Goal: Use online tool/utility: Utilize a website feature to perform a specific function

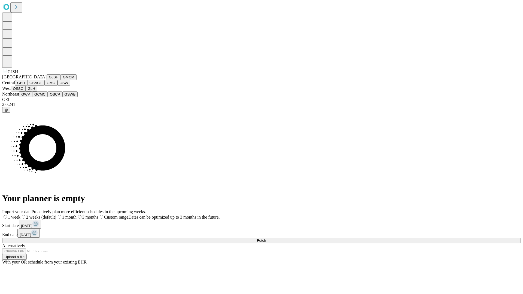
click at [47, 80] on button "GJSH" at bounding box center [54, 77] width 14 height 6
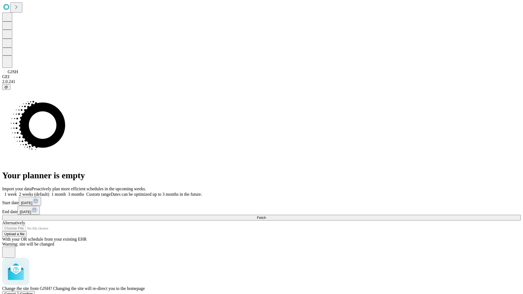
click at [33, 292] on span "Confirm" at bounding box center [26, 294] width 13 height 4
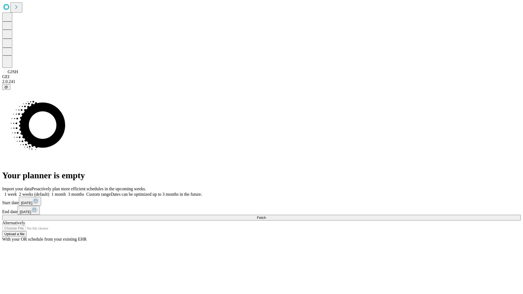
click at [66, 192] on label "1 month" at bounding box center [57, 194] width 17 height 5
click at [266, 216] on span "Fetch" at bounding box center [261, 218] width 9 height 4
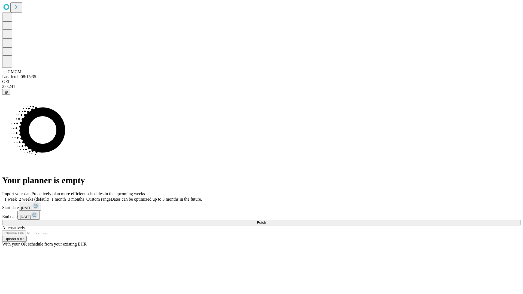
click at [266, 221] on span "Fetch" at bounding box center [261, 223] width 9 height 4
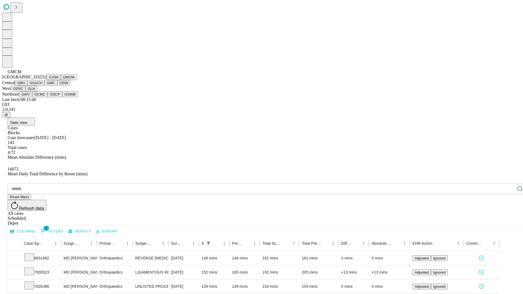
click at [27, 86] on button "GBH" at bounding box center [21, 83] width 12 height 6
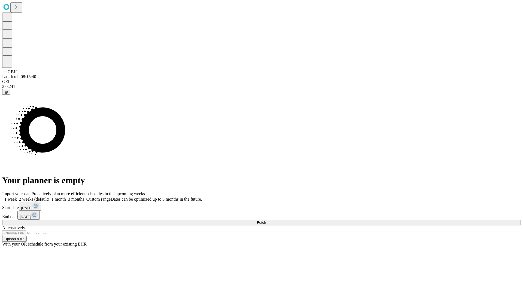
click at [66, 197] on label "1 month" at bounding box center [57, 199] width 17 height 5
click at [266, 221] on span "Fetch" at bounding box center [261, 223] width 9 height 4
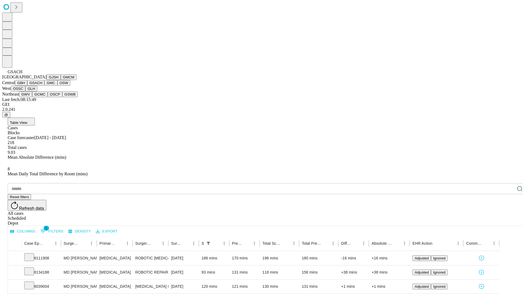
click at [44, 86] on button "GMC" at bounding box center [50, 83] width 13 height 6
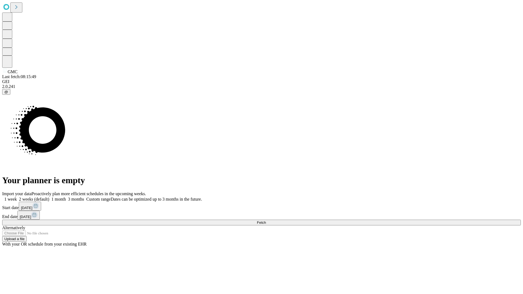
click at [266, 221] on span "Fetch" at bounding box center [261, 223] width 9 height 4
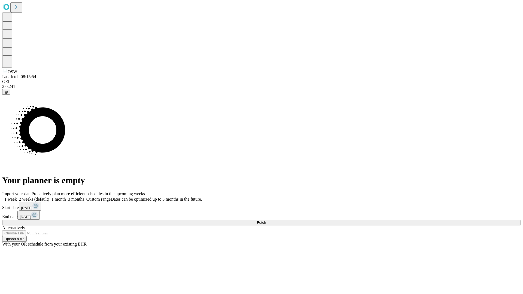
click at [66, 197] on label "1 month" at bounding box center [57, 199] width 17 height 5
click at [266, 221] on span "Fetch" at bounding box center [261, 223] width 9 height 4
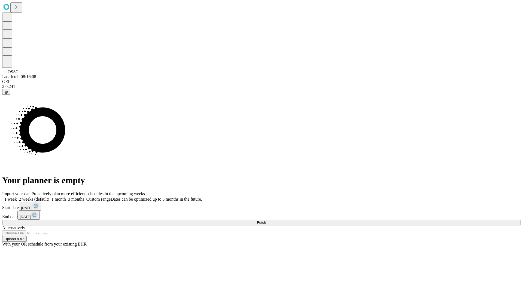
click at [66, 197] on label "1 month" at bounding box center [57, 199] width 17 height 5
click at [266, 221] on span "Fetch" at bounding box center [261, 223] width 9 height 4
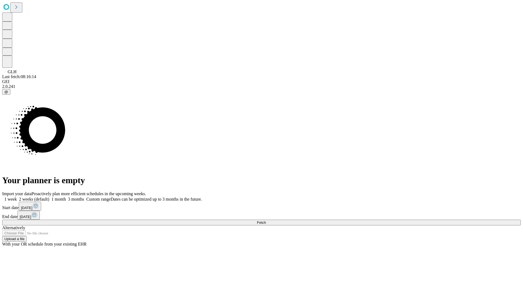
click at [66, 197] on label "1 month" at bounding box center [57, 199] width 17 height 5
click at [266, 221] on span "Fetch" at bounding box center [261, 223] width 9 height 4
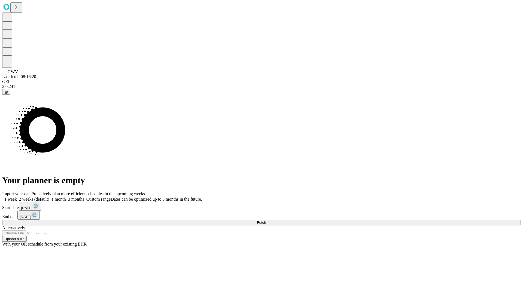
click at [66, 197] on label "1 month" at bounding box center [57, 199] width 17 height 5
click at [266, 221] on span "Fetch" at bounding box center [261, 223] width 9 height 4
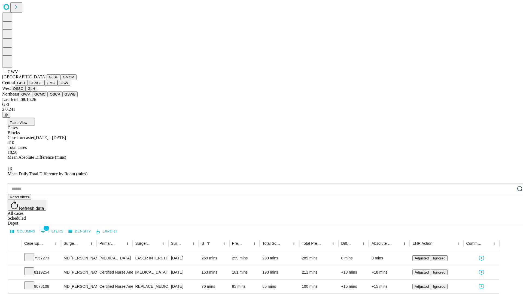
click at [42, 97] on button "GCMC" at bounding box center [40, 94] width 16 height 6
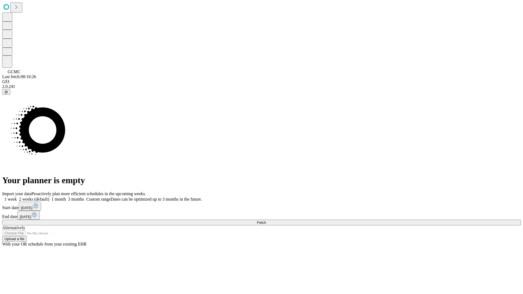
click at [266, 221] on span "Fetch" at bounding box center [261, 223] width 9 height 4
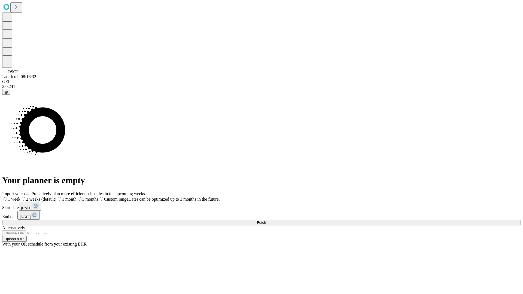
click at [77, 197] on label "1 month" at bounding box center [66, 199] width 20 height 5
click at [266, 221] on span "Fetch" at bounding box center [261, 223] width 9 height 4
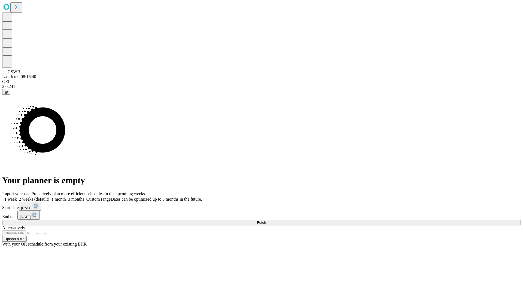
click at [66, 197] on label "1 month" at bounding box center [57, 199] width 17 height 5
click at [266, 221] on span "Fetch" at bounding box center [261, 223] width 9 height 4
